Goal: Transaction & Acquisition: Purchase product/service

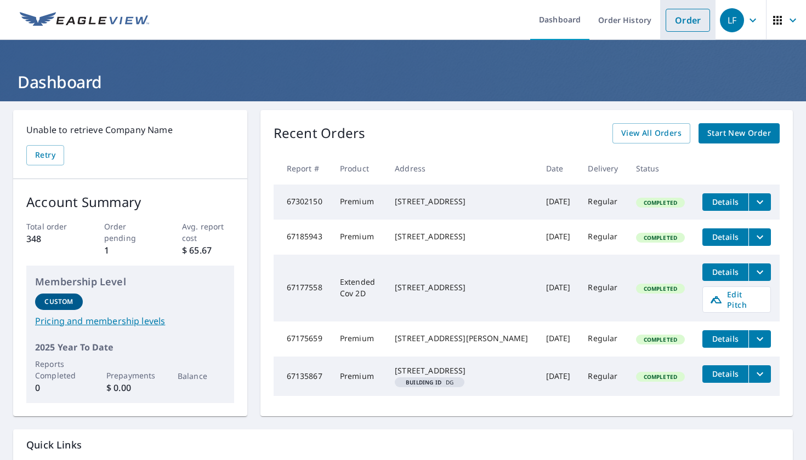
click at [698, 28] on link "Order" at bounding box center [687, 20] width 44 height 23
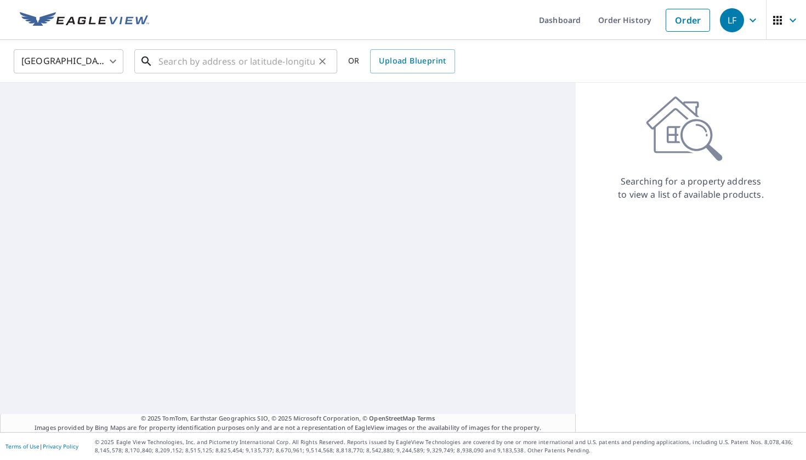
click at [161, 63] on input "text" at bounding box center [236, 61] width 156 height 31
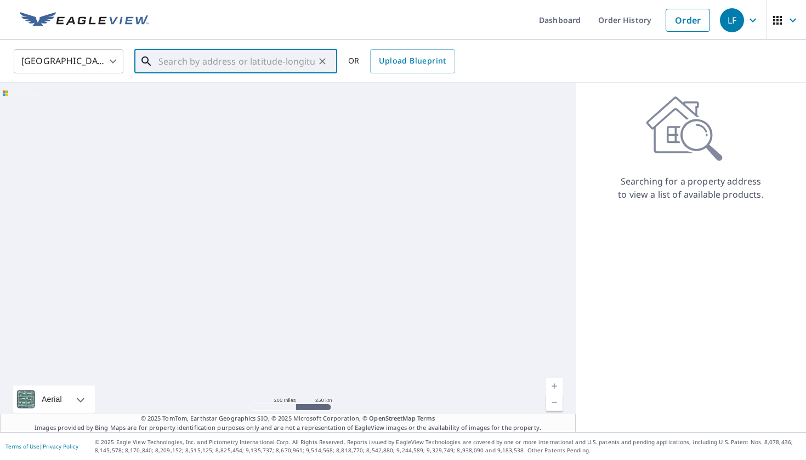
paste input "240 [PERSON_NAME]"
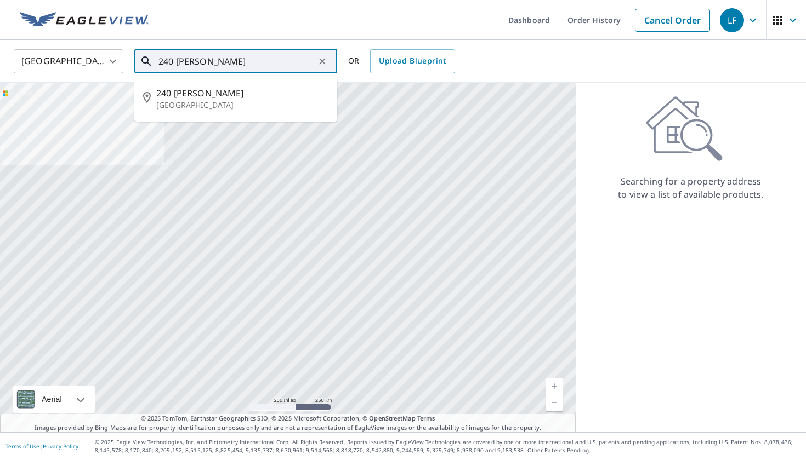
click at [257, 102] on p "[GEOGRAPHIC_DATA]" at bounding box center [242, 105] width 172 height 11
type input "[STREET_ADDRESS]"
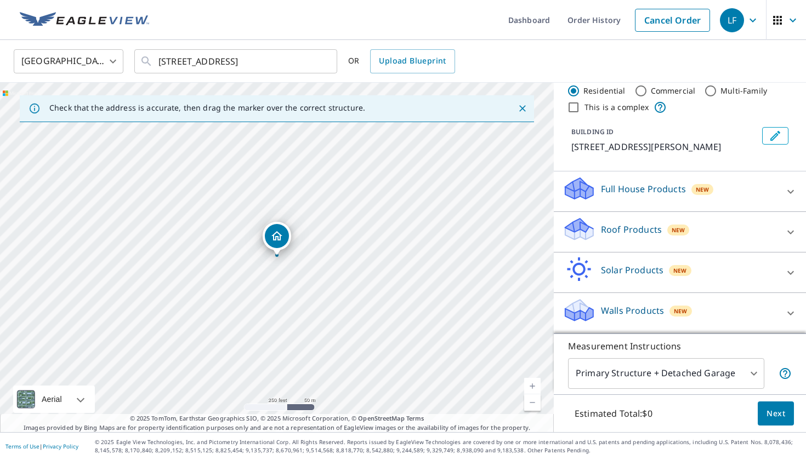
scroll to position [25, 0]
click at [663, 230] on div "Roof Products New" at bounding box center [669, 231] width 215 height 31
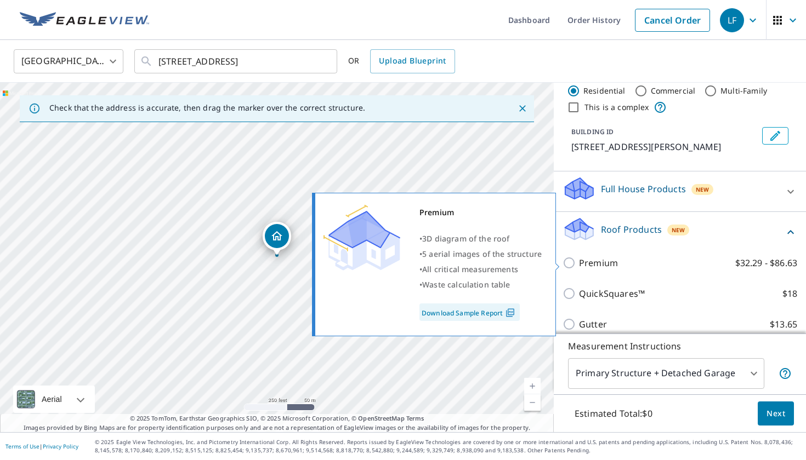
click at [586, 260] on p "Premium" at bounding box center [598, 262] width 39 height 13
click at [579, 260] on input "Premium $32.29 - $86.63" at bounding box center [570, 262] width 16 height 13
checkbox input "true"
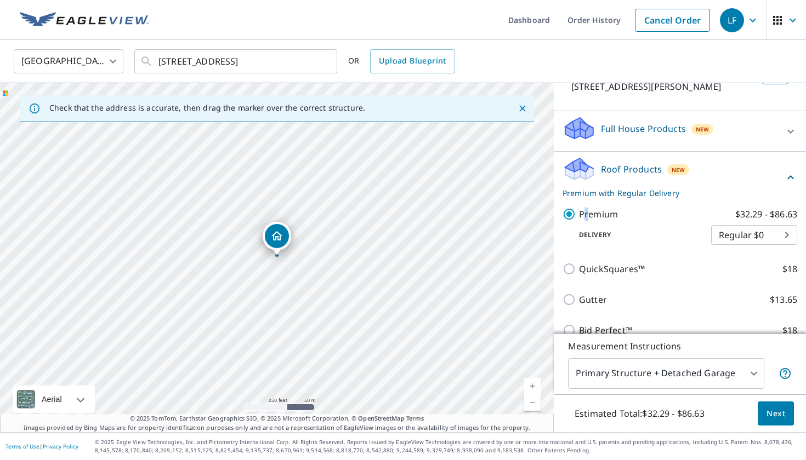
scroll to position [91, 0]
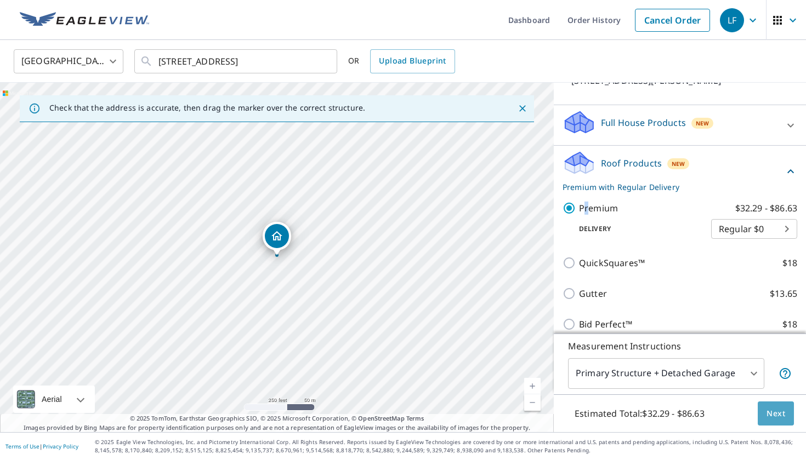
click at [770, 412] on span "Next" at bounding box center [775, 414] width 19 height 14
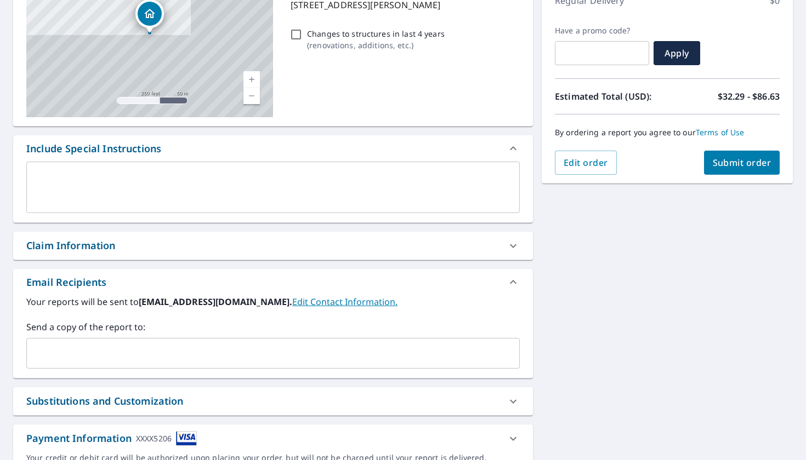
scroll to position [174, 0]
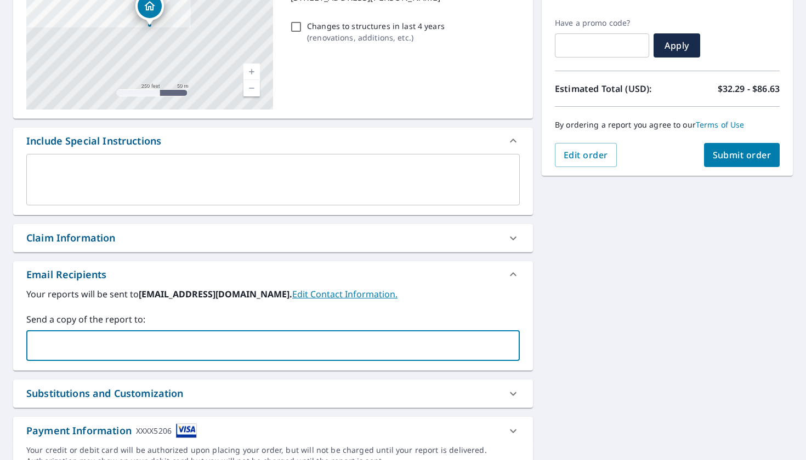
click at [173, 339] on input "text" at bounding box center [264, 345] width 467 height 21
type input "[PERSON_NAME][EMAIL_ADDRESS][DOMAIN_NAME]"
checkbox input "true"
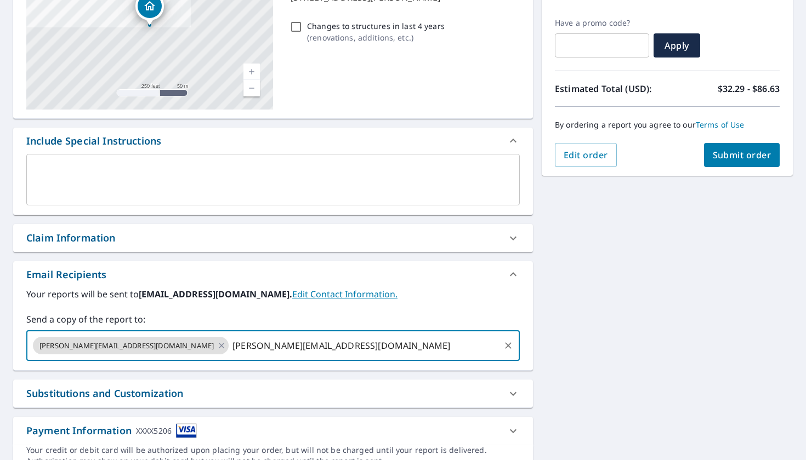
type input "[PERSON_NAME][EMAIL_ADDRESS][DOMAIN_NAME]"
click at [732, 166] on button "Submit order" at bounding box center [742, 155] width 76 height 24
checkbox input "true"
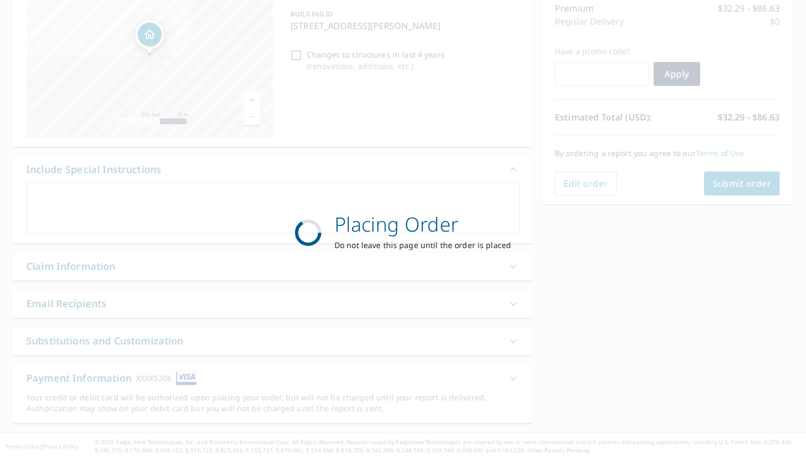
scroll to position [145, 0]
